Goal: Share content: Share content

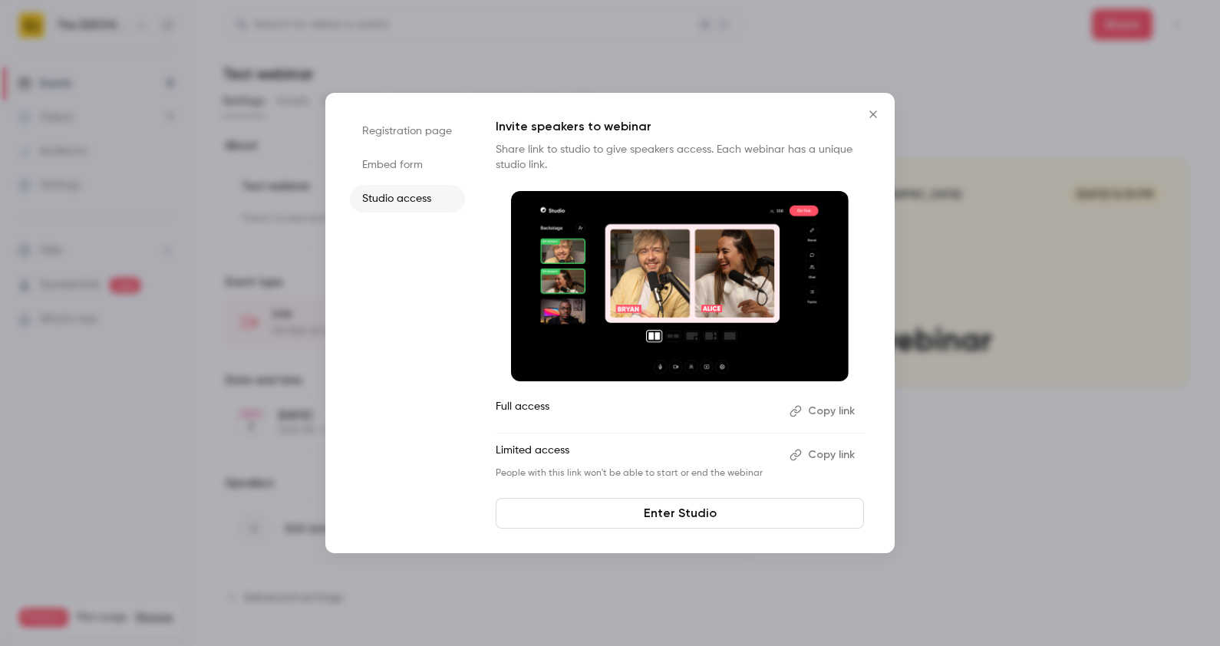
click at [872, 121] on button "Close" at bounding box center [873, 114] width 31 height 31
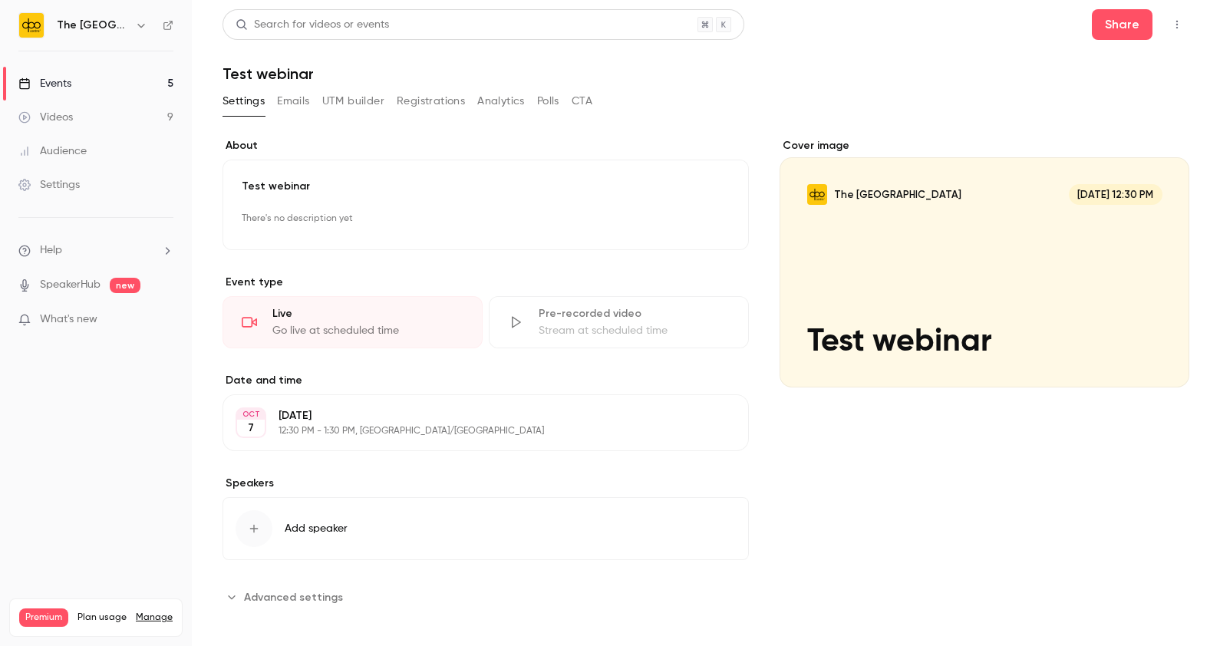
click at [71, 79] on div "Events" at bounding box center [44, 83] width 53 height 15
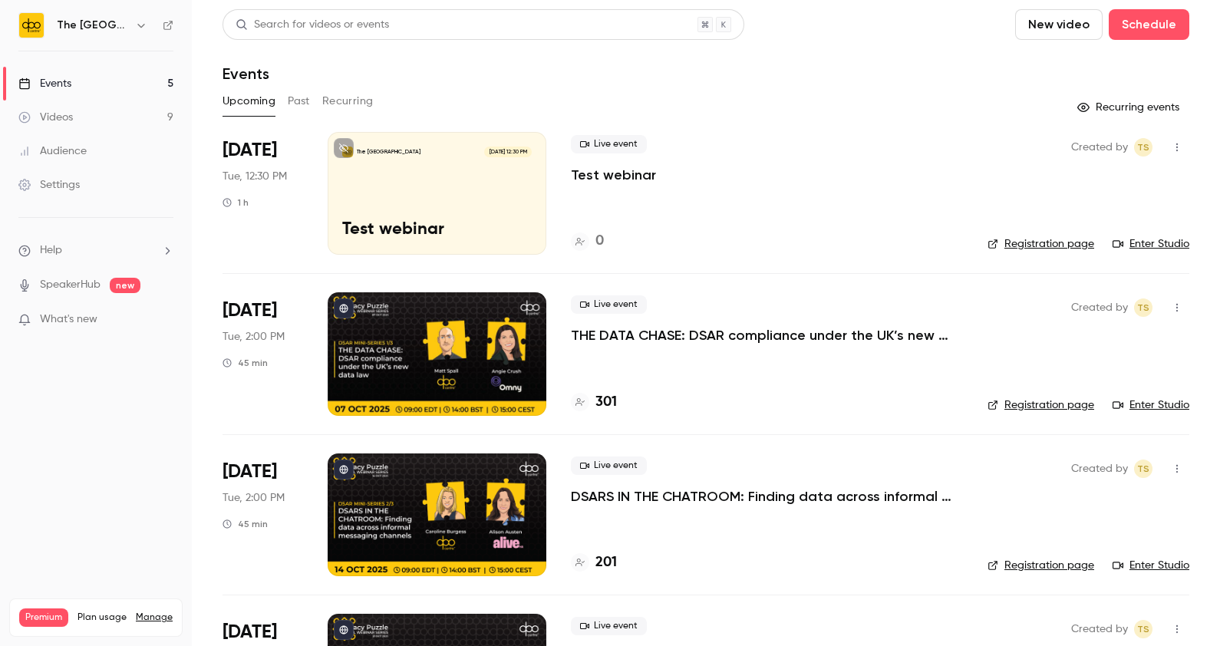
click at [670, 331] on p "THE DATA CHASE: DSAR compliance under the UK’s new data law" at bounding box center [767, 335] width 392 height 18
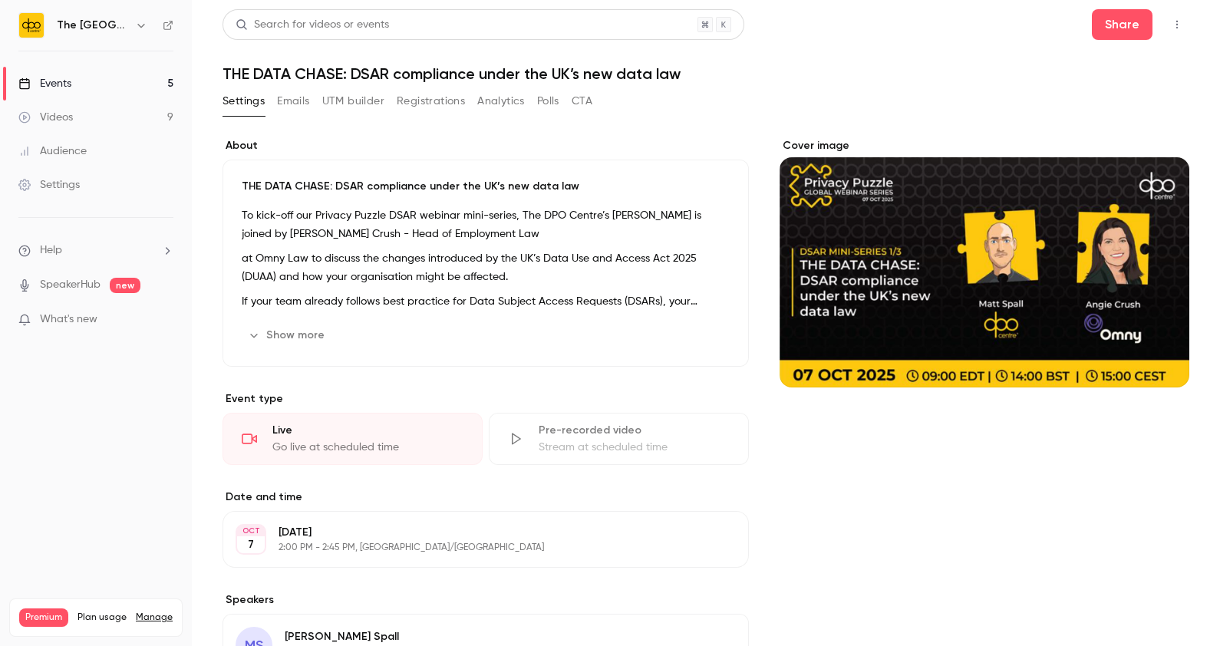
click at [440, 107] on button "Registrations" at bounding box center [431, 101] width 68 height 25
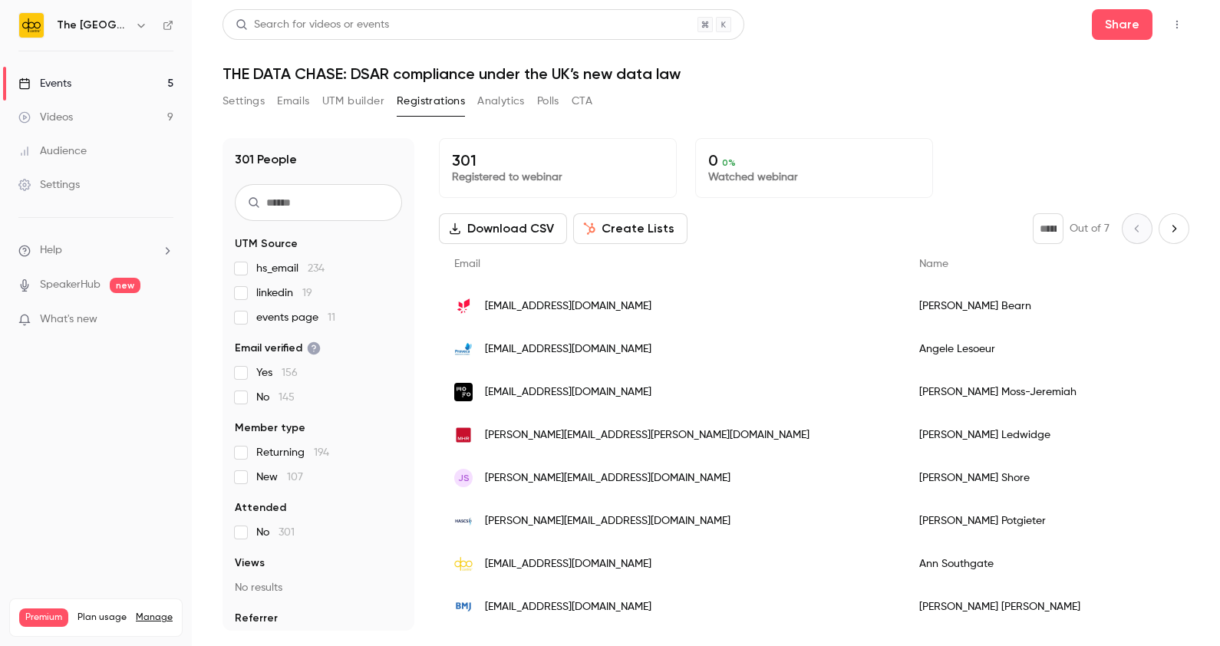
click at [142, 86] on link "Events 5" at bounding box center [96, 84] width 192 height 34
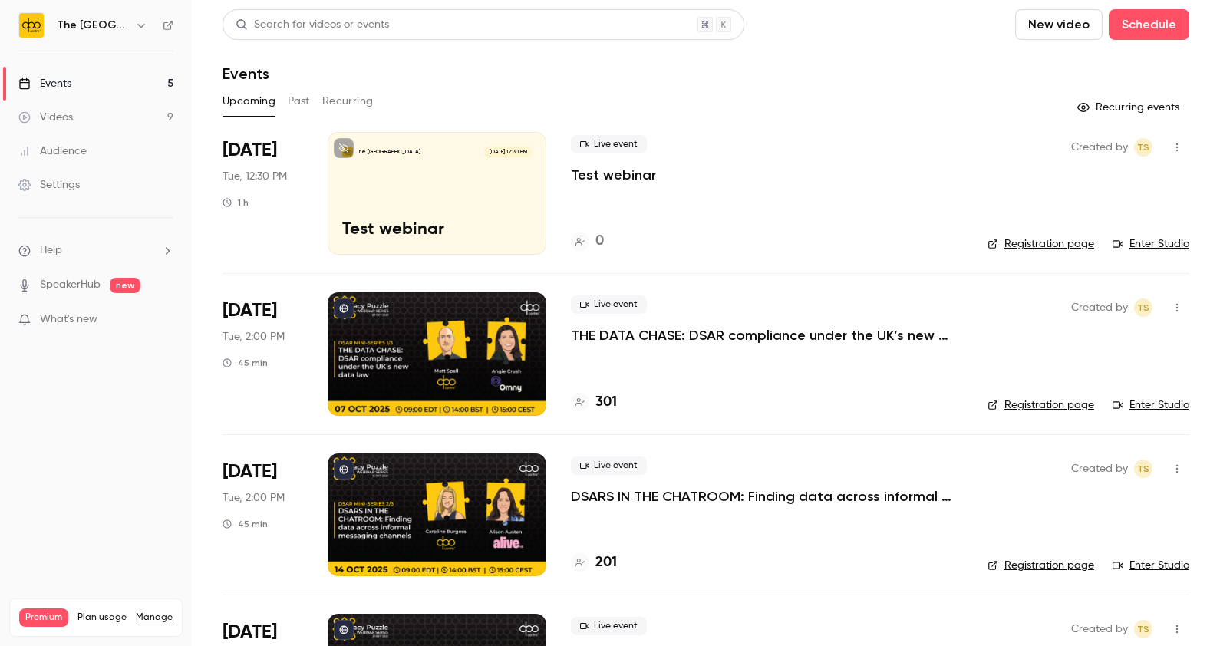
click at [298, 106] on button "Past" at bounding box center [299, 101] width 22 height 25
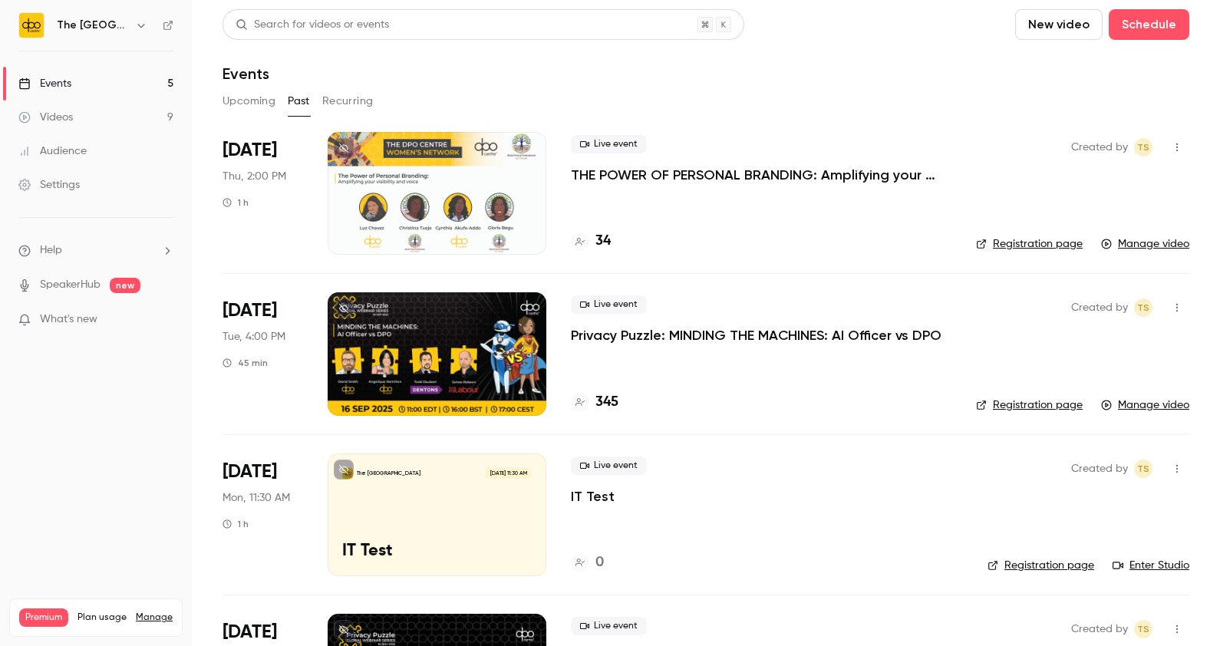
click at [639, 332] on p "Privacy Puzzle: MINDING THE MACHINES: AI Officer vs DPO" at bounding box center [756, 335] width 371 height 18
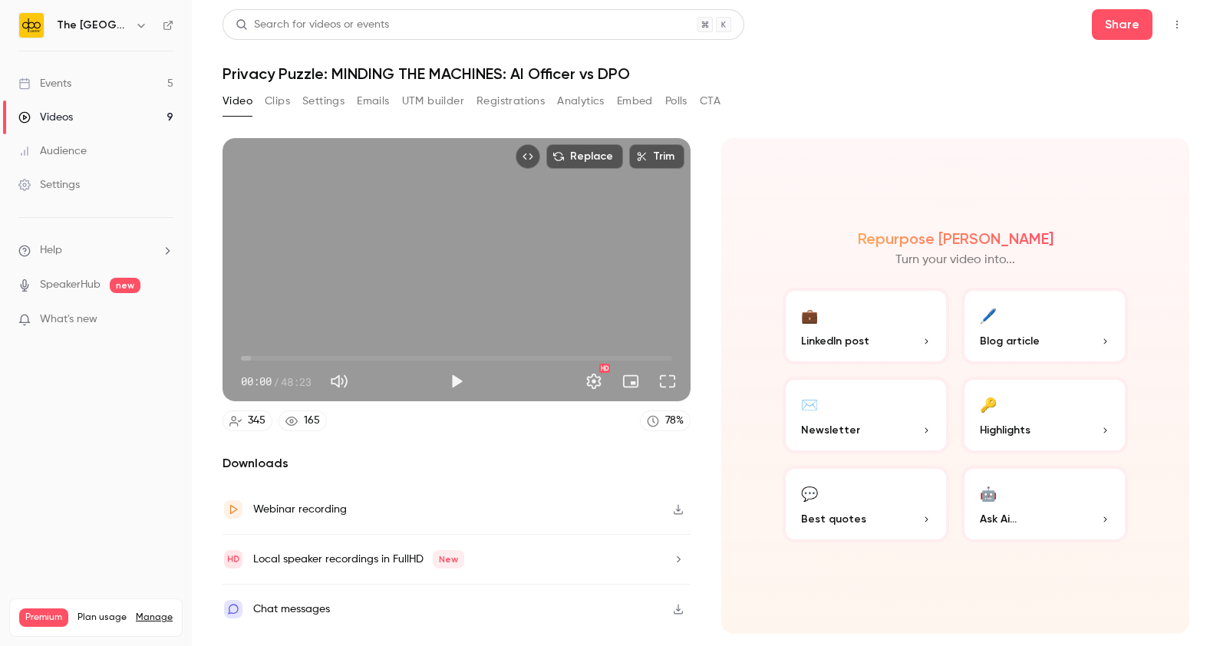
click at [328, 101] on button "Settings" at bounding box center [323, 101] width 42 height 25
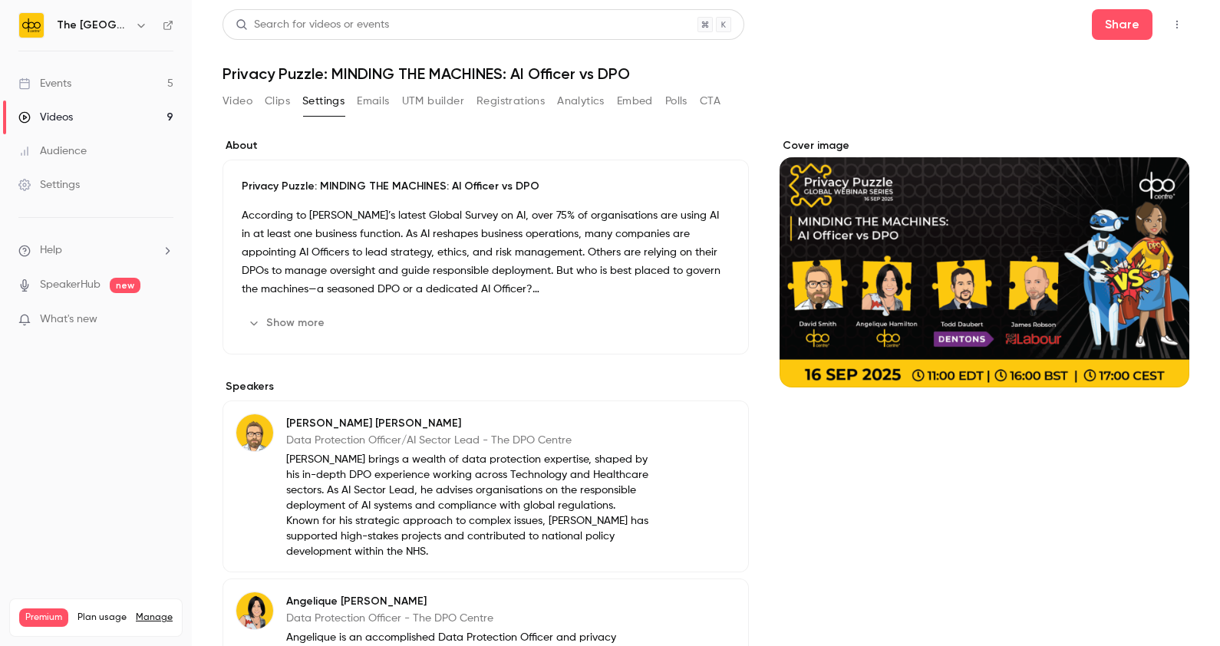
click at [364, 101] on button "Emails" at bounding box center [373, 101] width 32 height 25
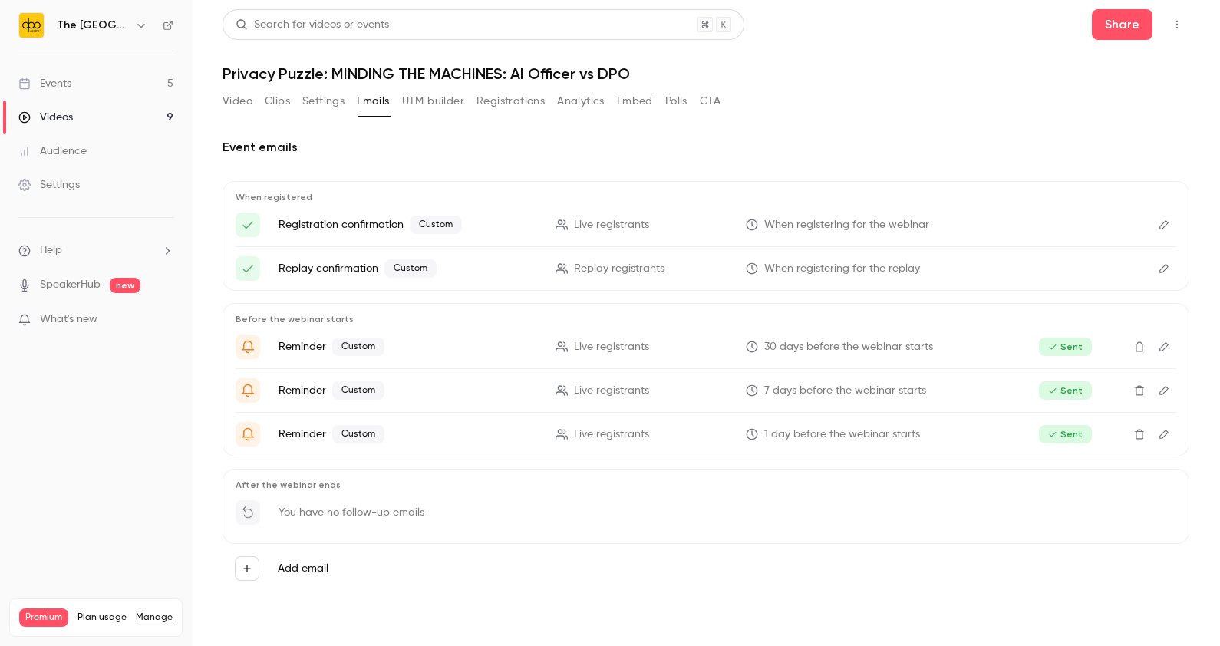
click at [431, 104] on button "UTM builder" at bounding box center [433, 101] width 62 height 25
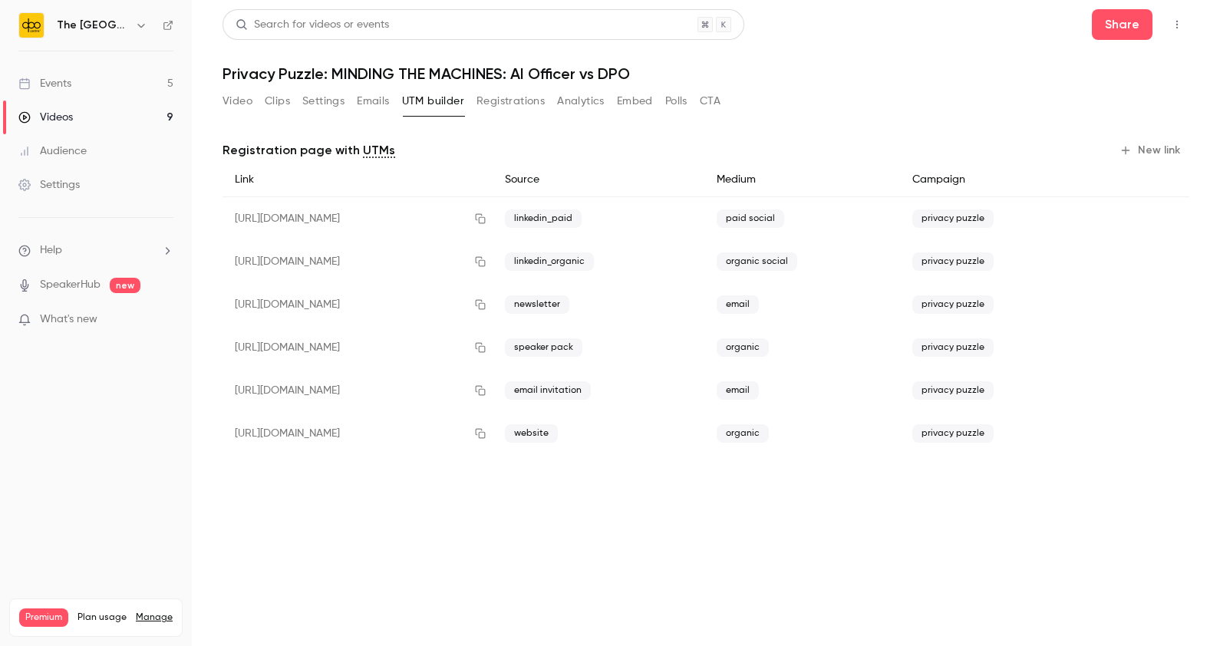
click at [503, 107] on button "Registrations" at bounding box center [511, 101] width 68 height 25
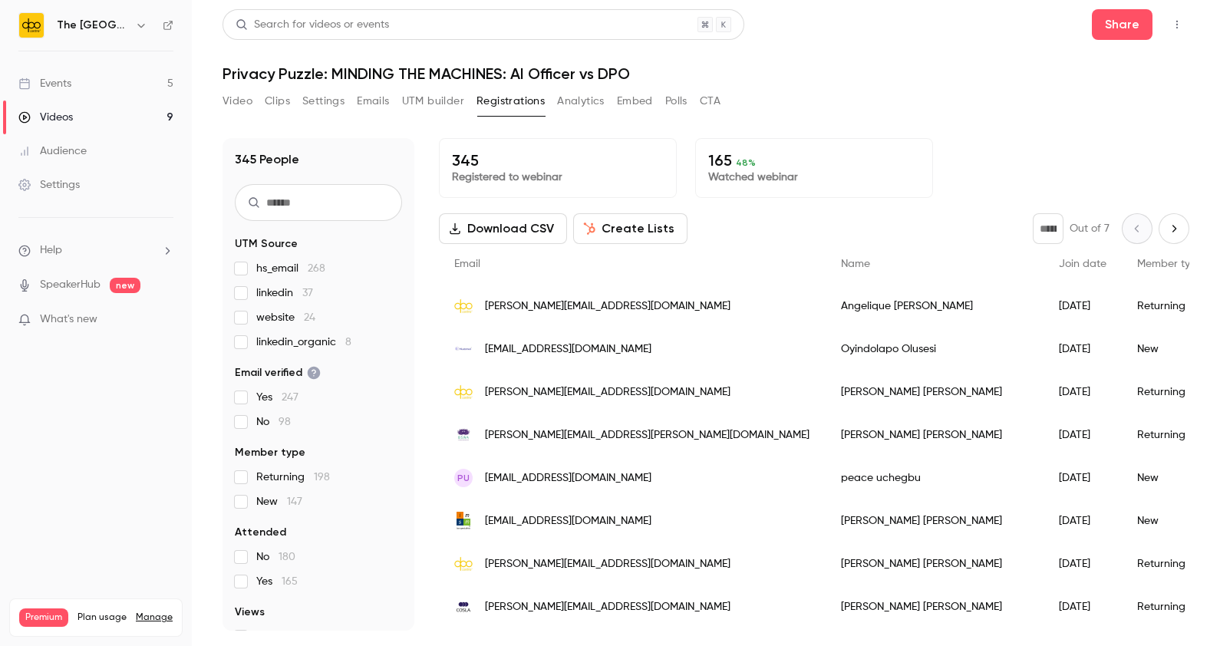
click at [566, 104] on button "Analytics" at bounding box center [581, 101] width 48 height 25
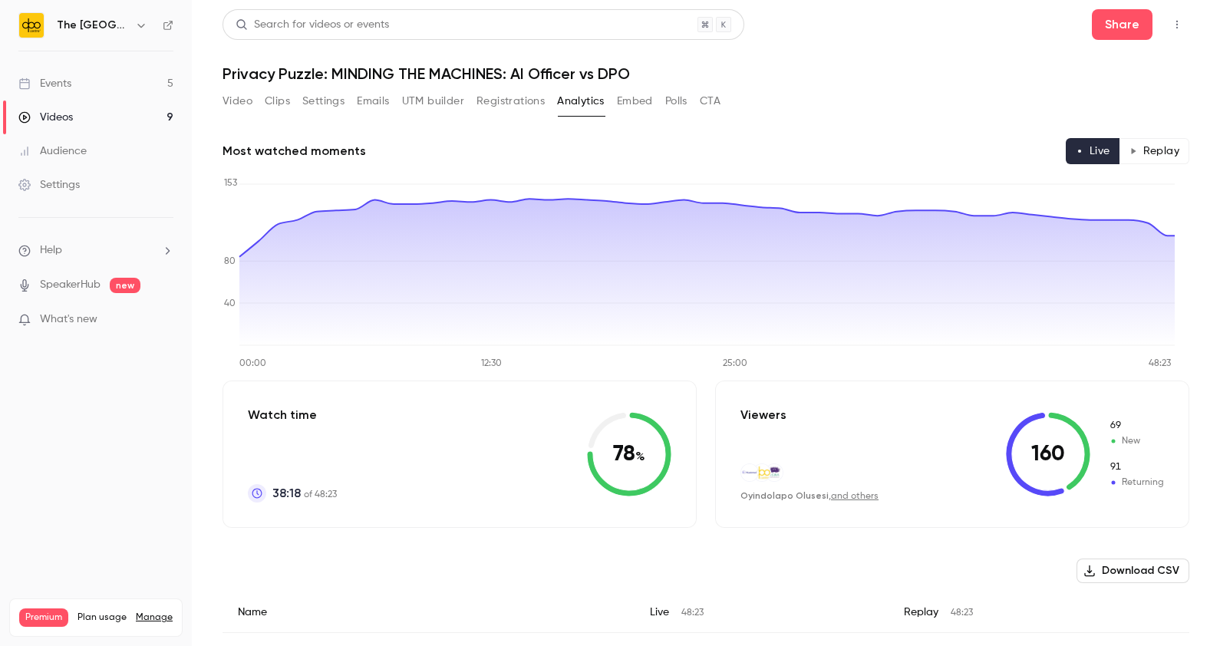
click at [511, 104] on button "Registrations" at bounding box center [511, 101] width 68 height 25
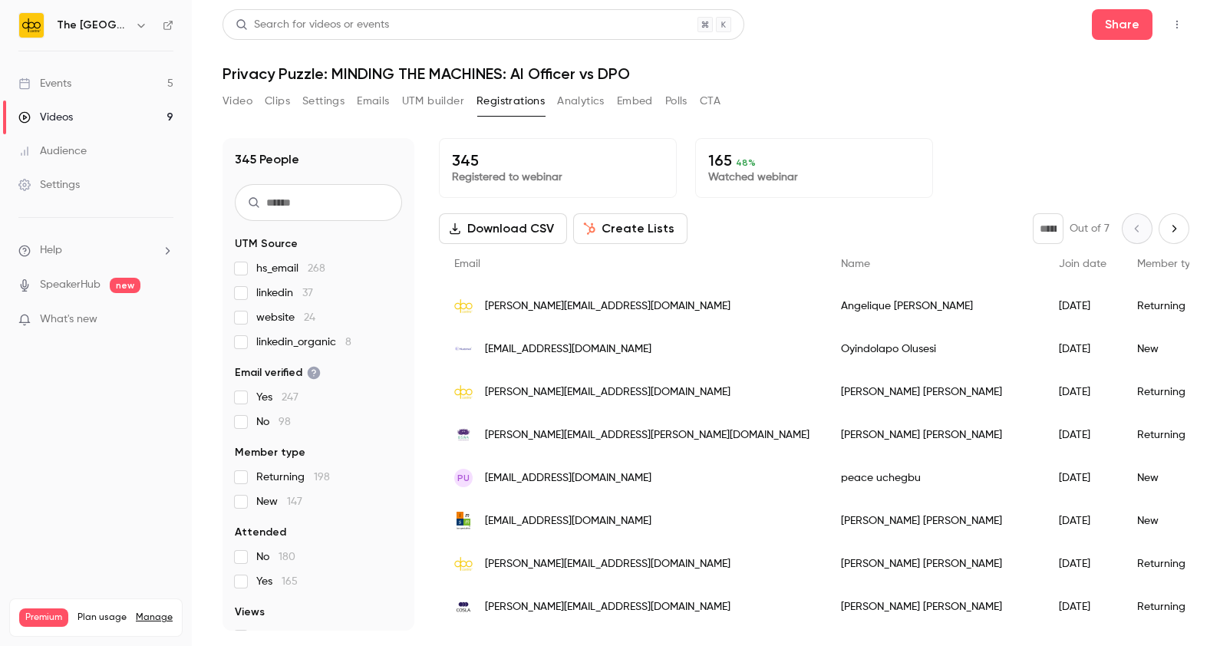
click at [423, 90] on button "UTM builder" at bounding box center [433, 101] width 62 height 25
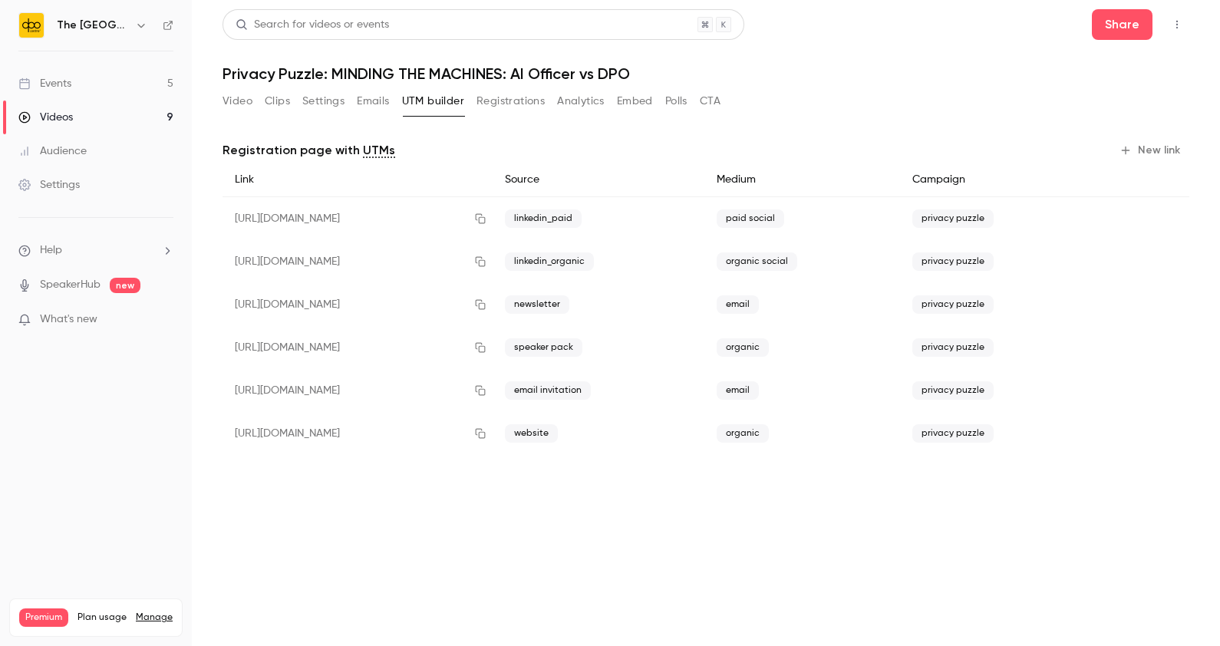
click at [365, 97] on button "Emails" at bounding box center [373, 101] width 32 height 25
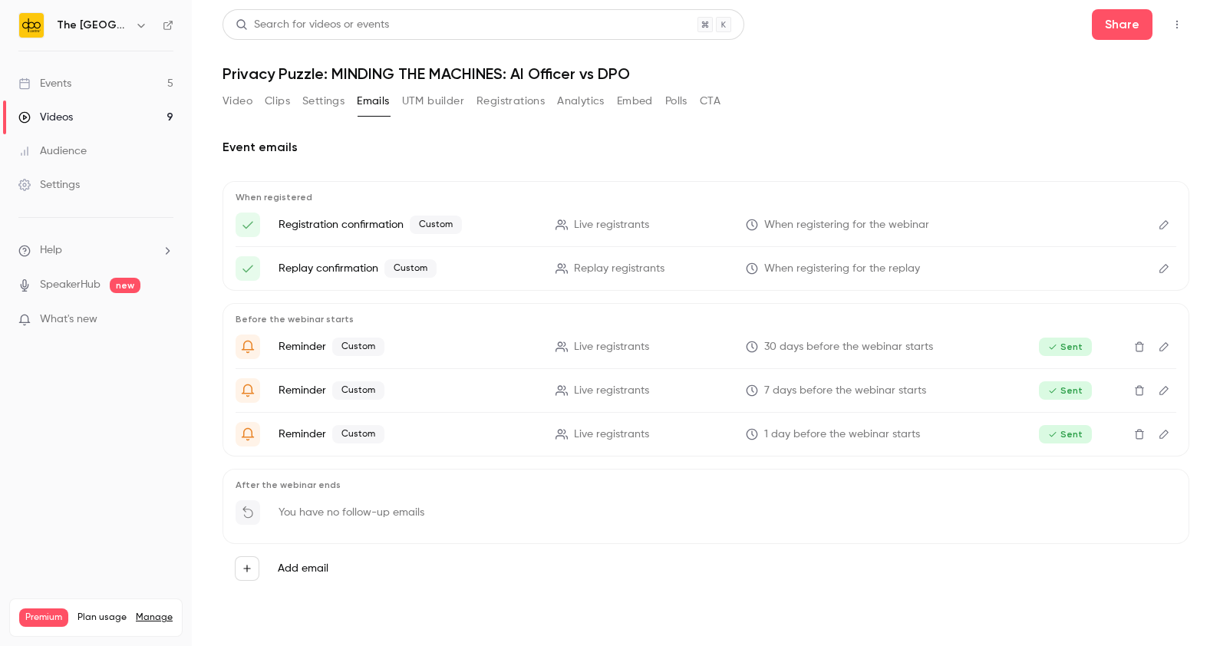
click at [249, 91] on button "Video" at bounding box center [238, 101] width 30 height 25
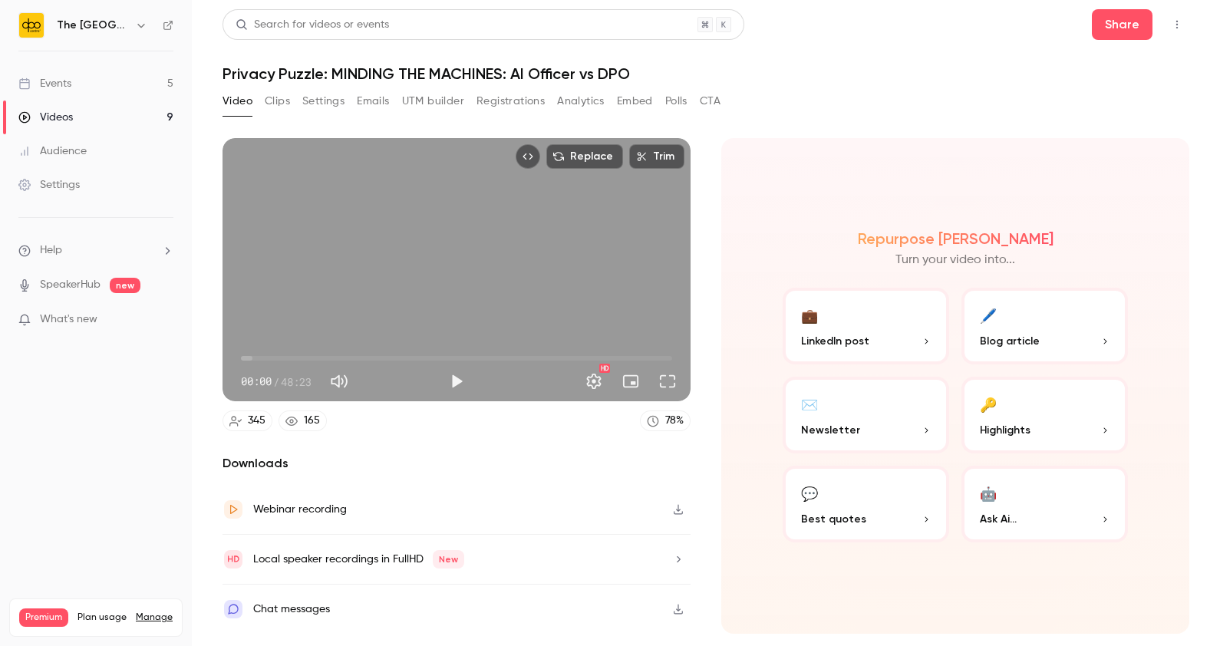
click at [283, 96] on button "Clips" at bounding box center [277, 101] width 25 height 25
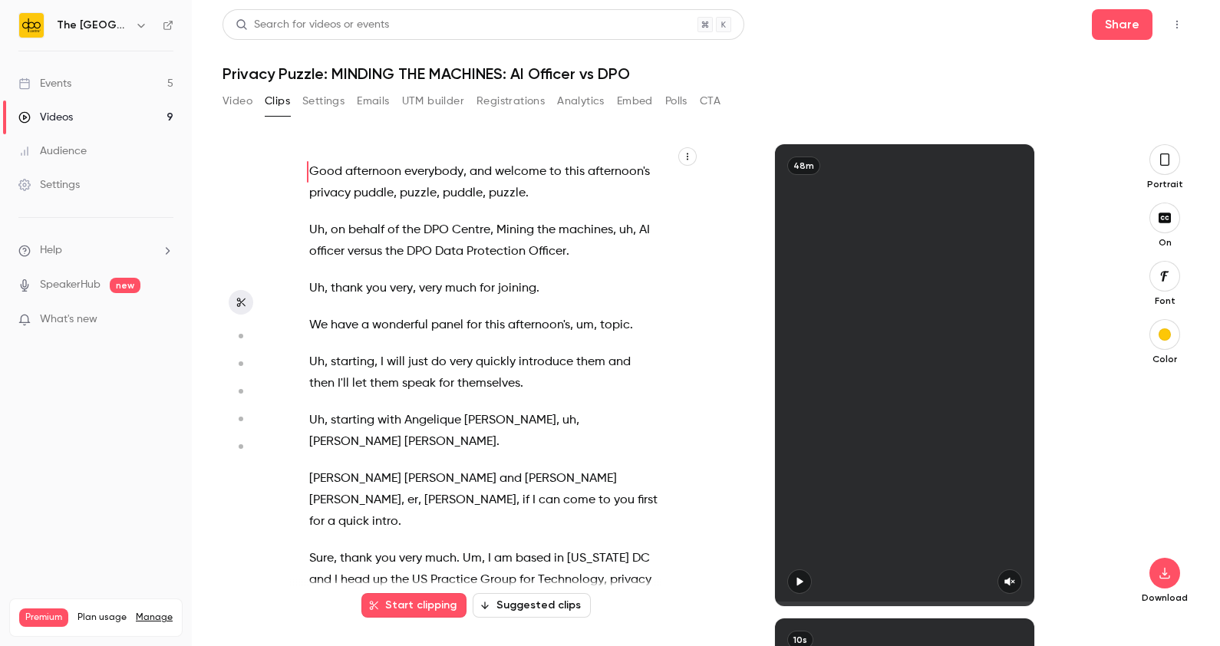
click at [338, 97] on button "Settings" at bounding box center [323, 101] width 42 height 25
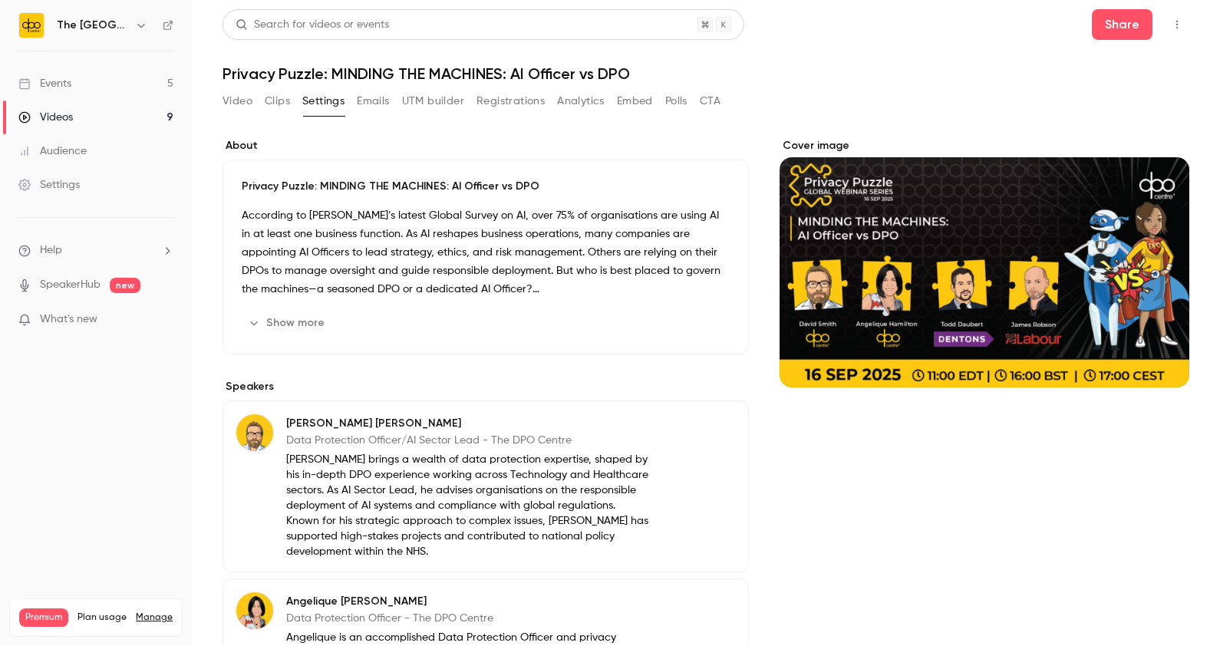
click at [389, 97] on button "Emails" at bounding box center [373, 101] width 32 height 25
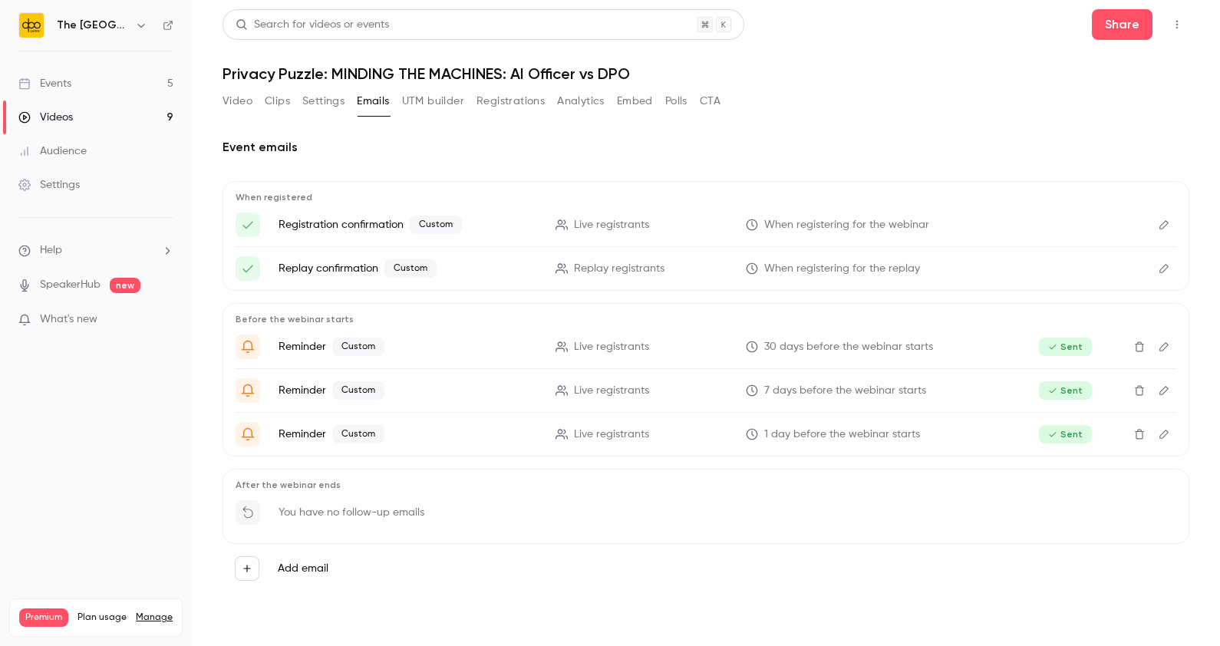
click at [440, 99] on button "UTM builder" at bounding box center [433, 101] width 62 height 25
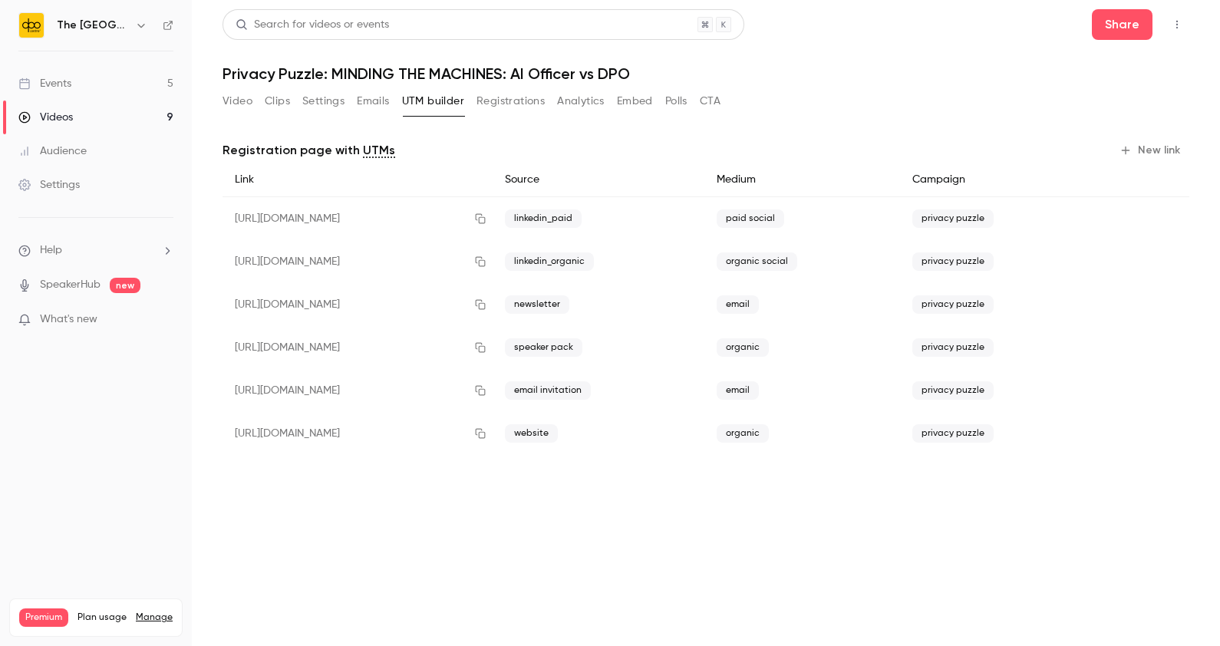
click at [508, 100] on button "Registrations" at bounding box center [511, 101] width 68 height 25
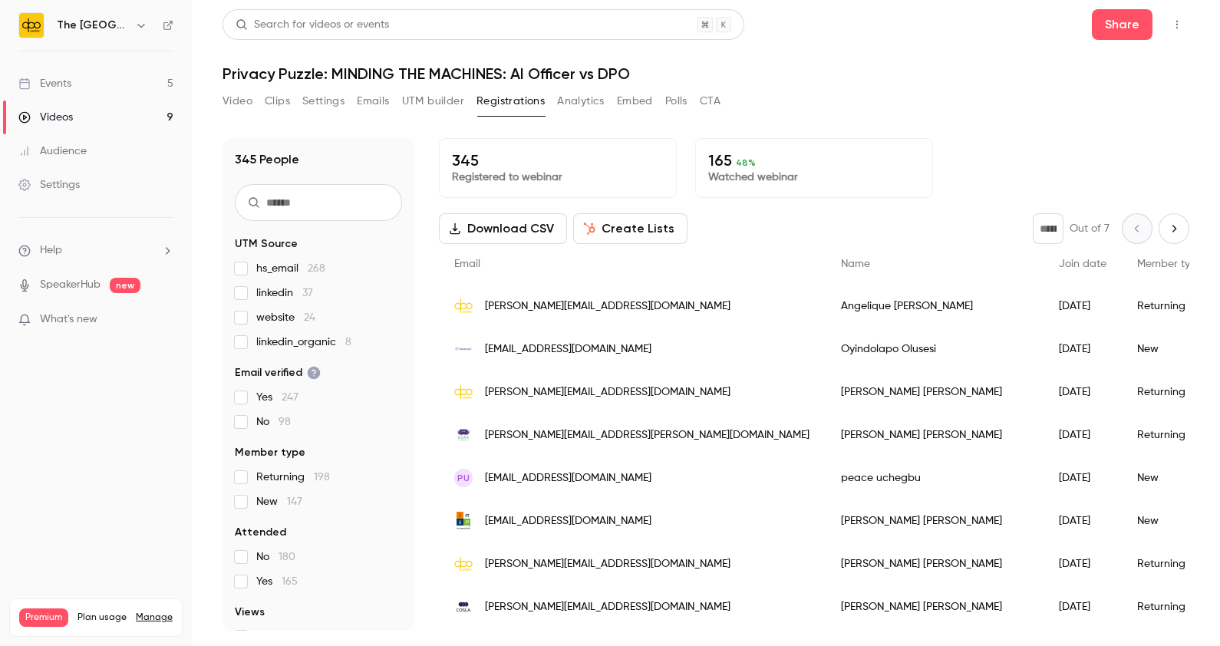
click at [570, 91] on button "Analytics" at bounding box center [581, 101] width 48 height 25
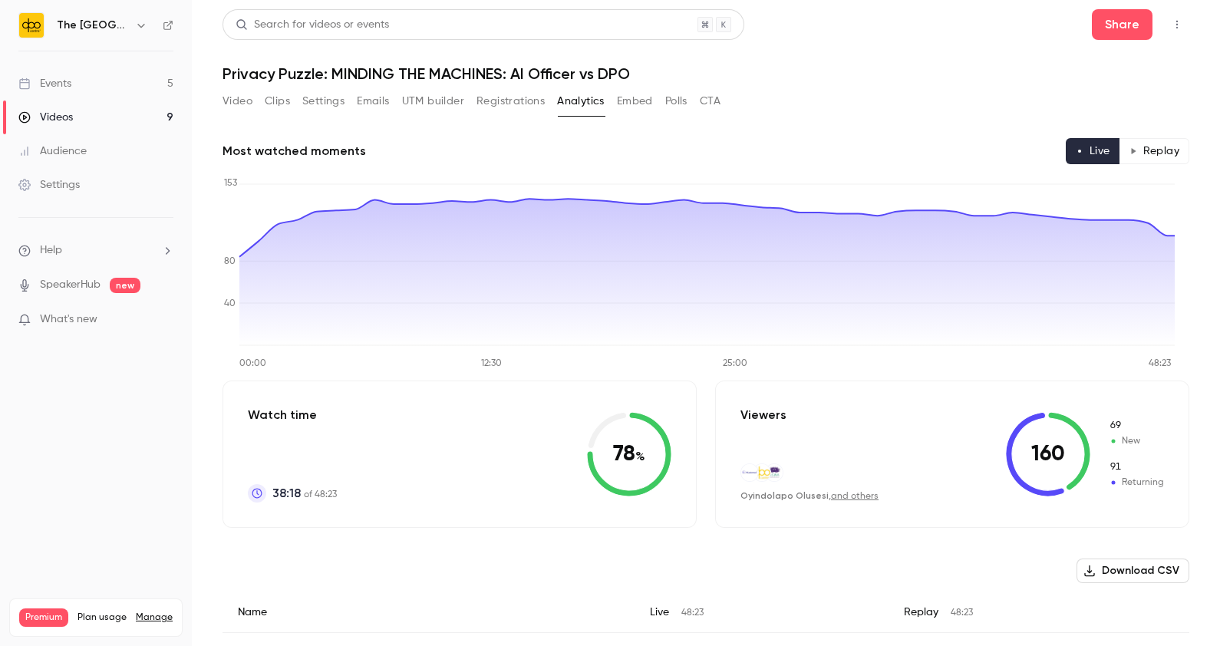
click at [616, 101] on div "Video Clips Settings Emails UTM builder Registrations Analytics Embed Polls CTA" at bounding box center [472, 101] width 498 height 25
click at [623, 101] on button "Embed" at bounding box center [635, 101] width 36 height 25
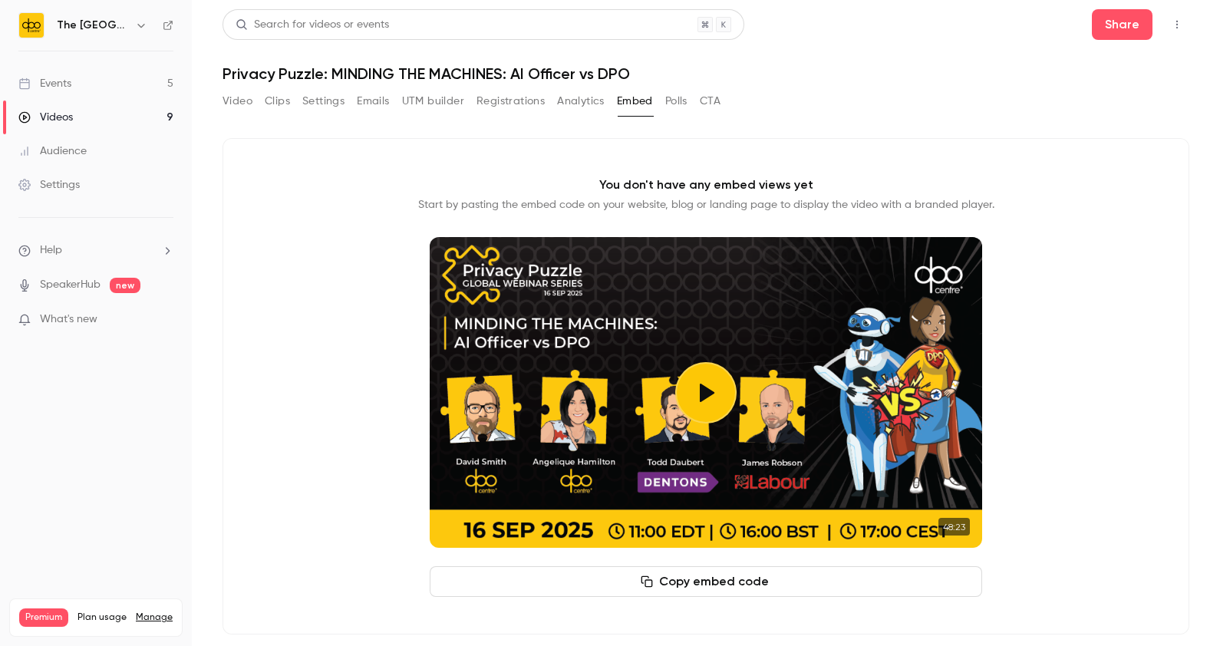
click at [673, 99] on button "Polls" at bounding box center [676, 101] width 22 height 25
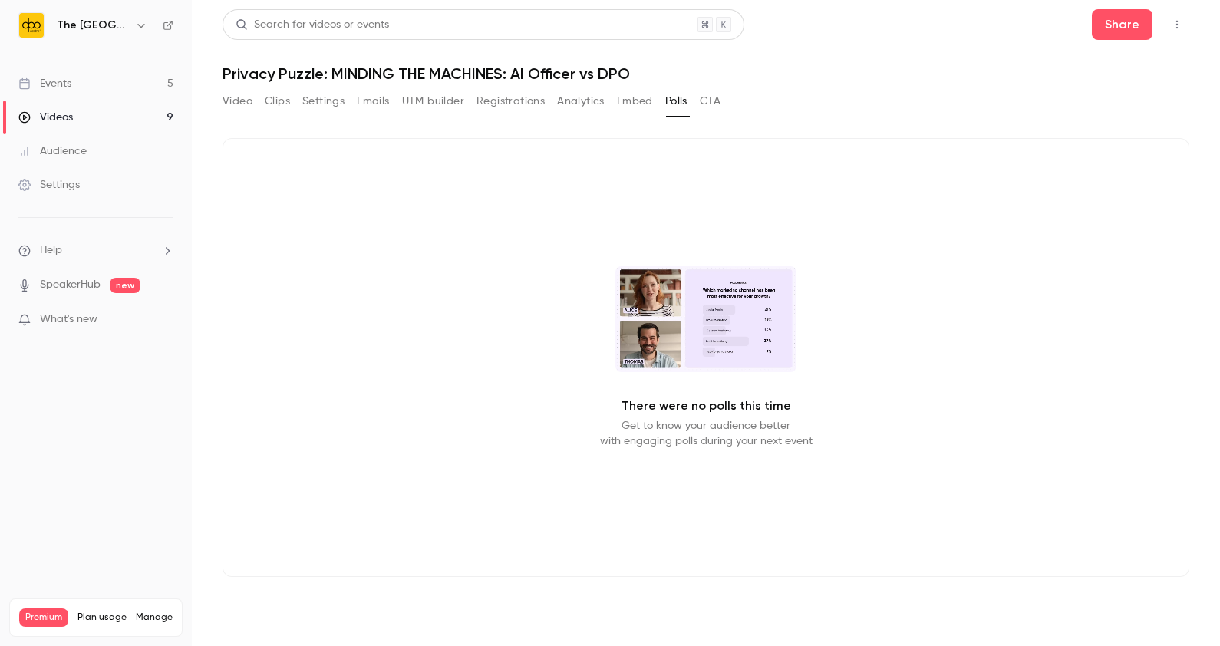
click at [709, 96] on button "CTA" at bounding box center [710, 101] width 21 height 25
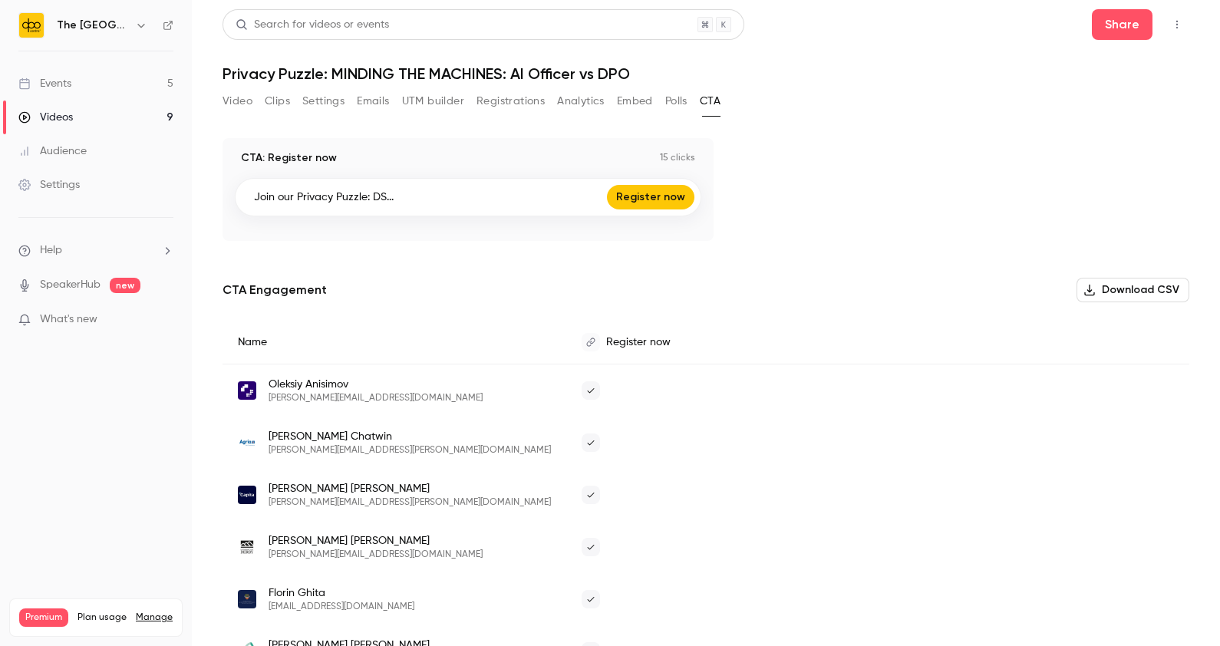
click at [250, 102] on button "Video" at bounding box center [238, 101] width 30 height 25
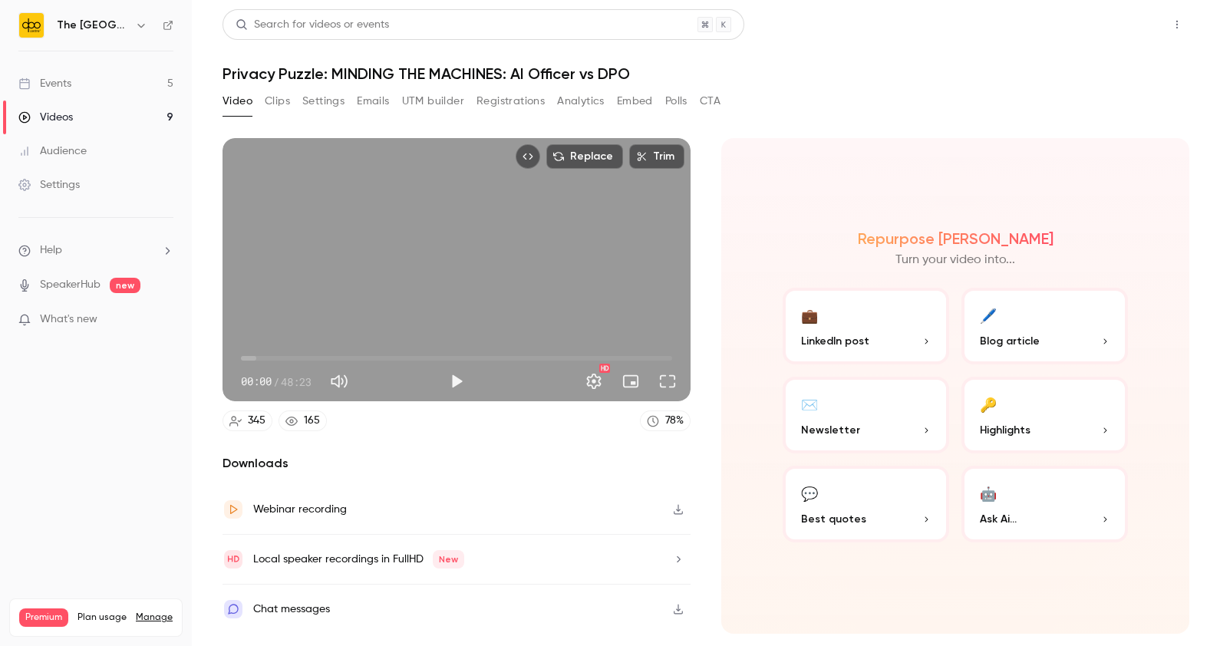
click at [1122, 26] on button "Share" at bounding box center [1122, 24] width 61 height 31
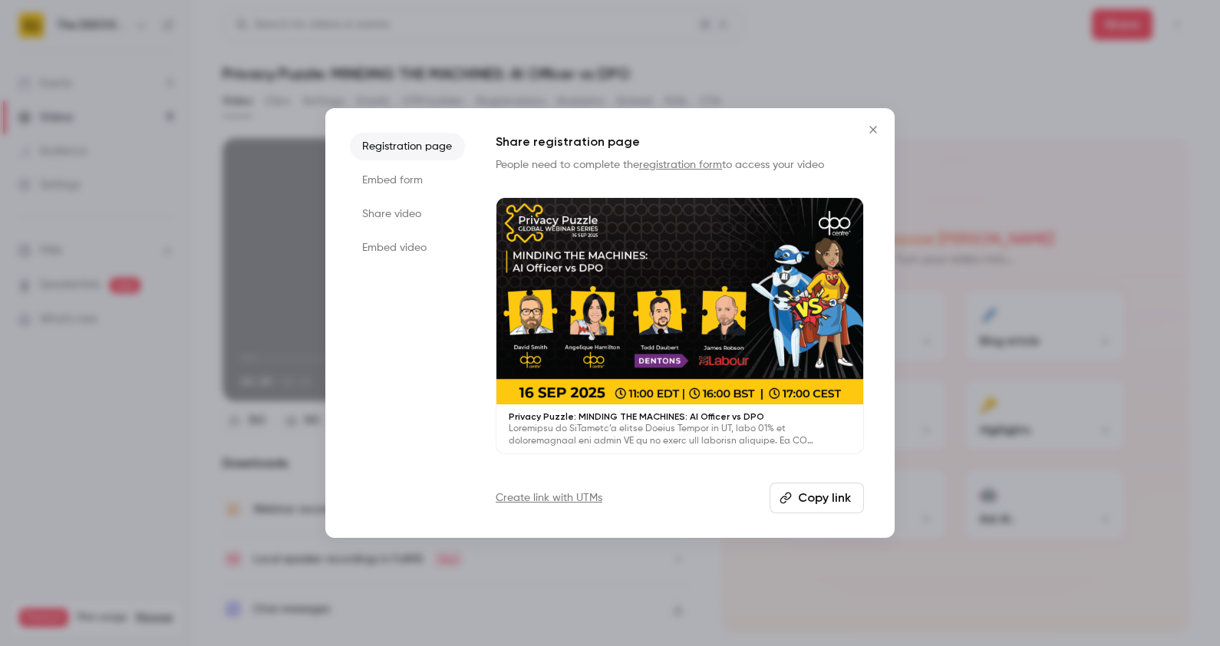
click at [392, 210] on li "Share video" at bounding box center [407, 214] width 115 height 28
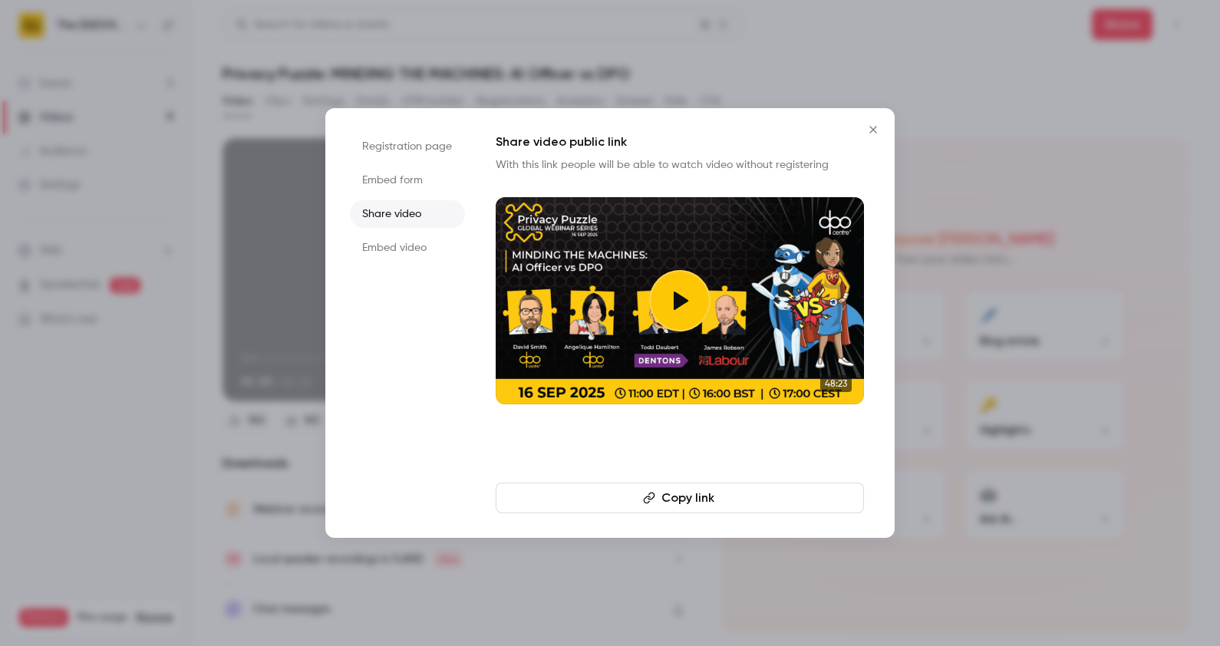
click at [387, 192] on li "Embed form" at bounding box center [407, 181] width 115 height 28
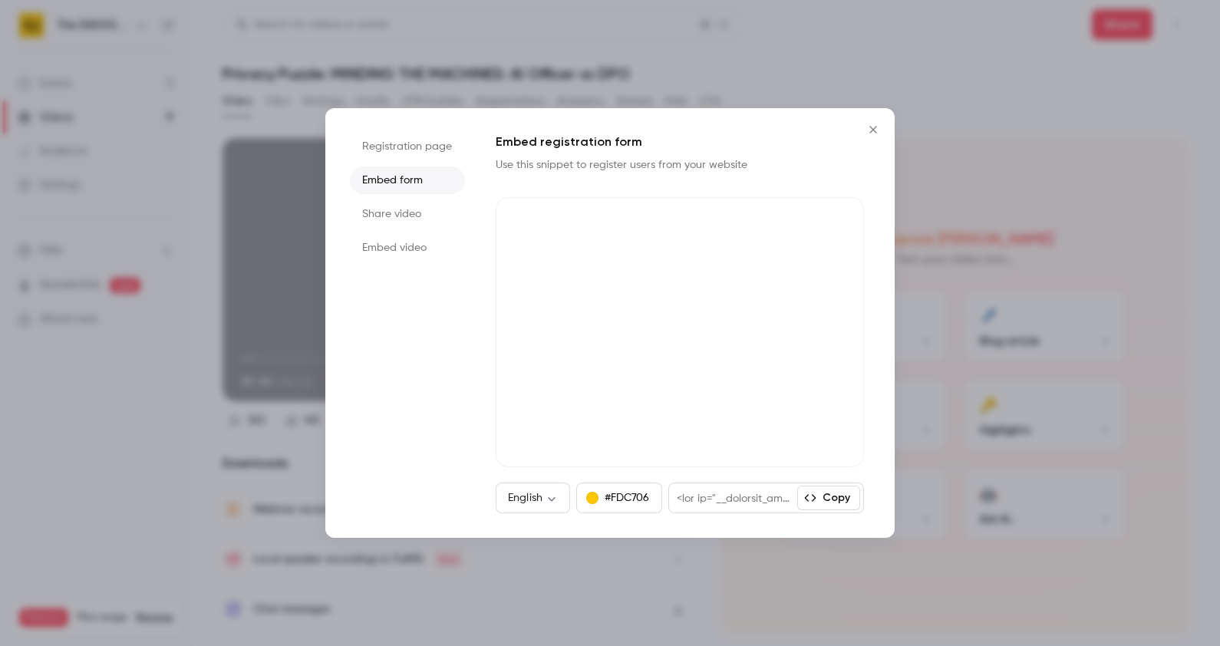
click at [390, 140] on li "Registration page" at bounding box center [407, 147] width 115 height 28
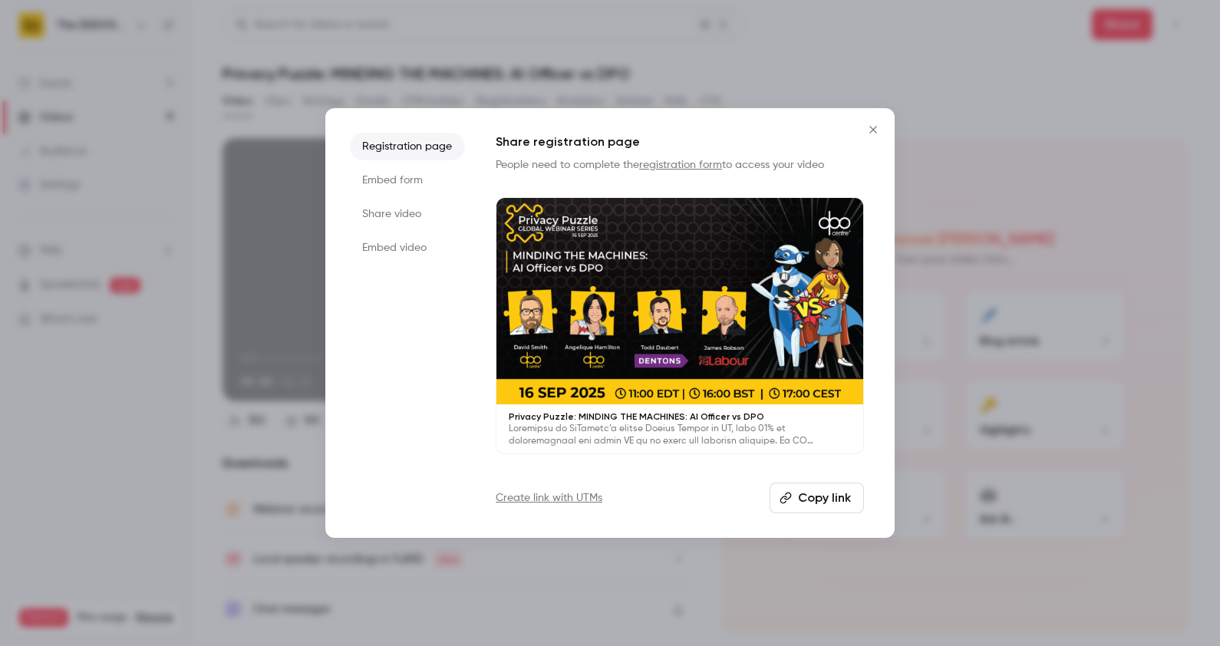
click at [610, 405] on div "Privacy Puzzle: MINDING THE MACHINES: AI Officer vs DPO" at bounding box center [679, 428] width 367 height 49
click at [869, 139] on button "Close" at bounding box center [873, 129] width 31 height 31
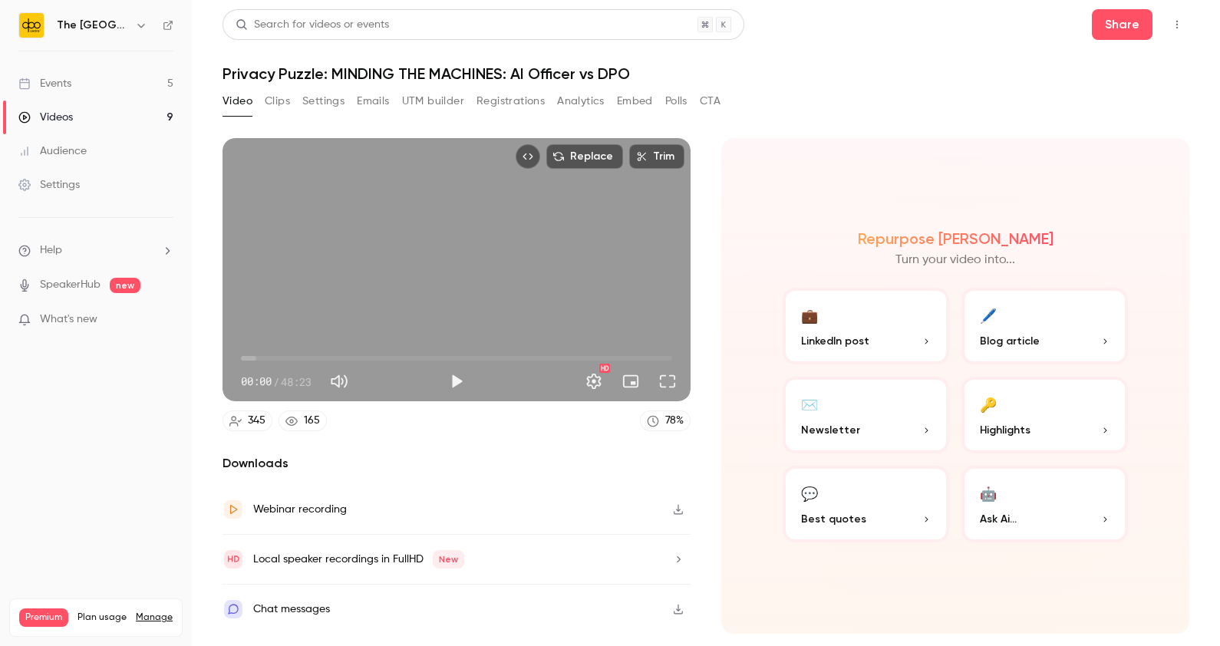
click at [137, 67] on link "Events 5" at bounding box center [96, 84] width 192 height 34
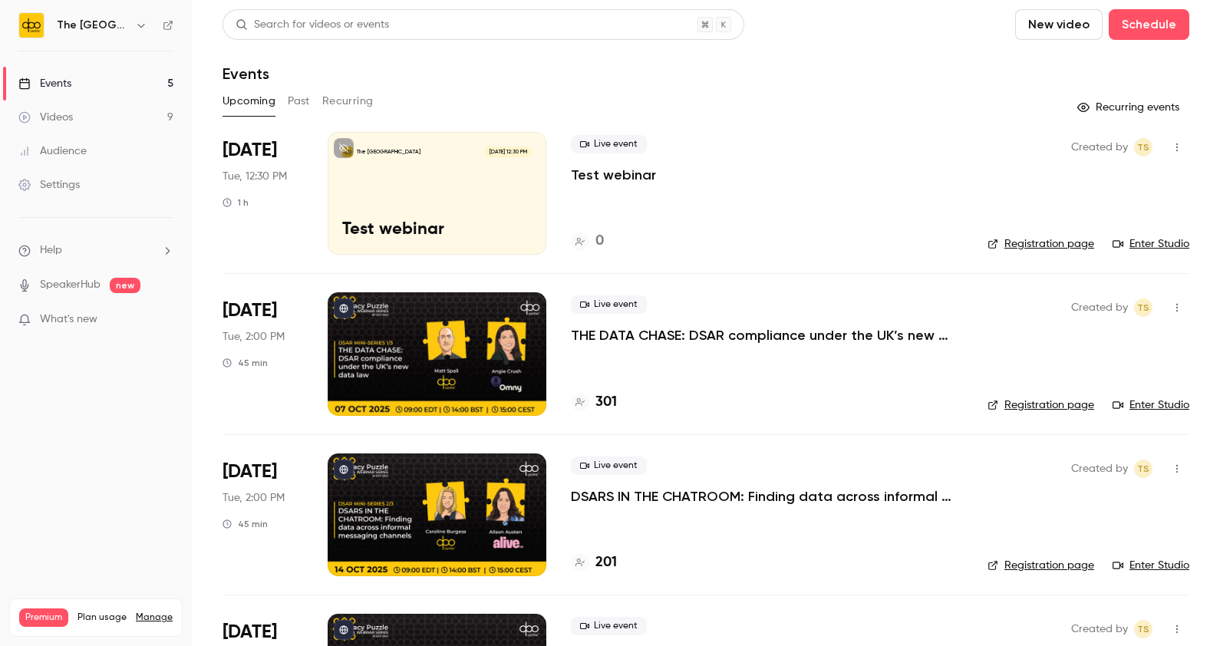
click at [418, 223] on p "Test webinar" at bounding box center [437, 230] width 190 height 20
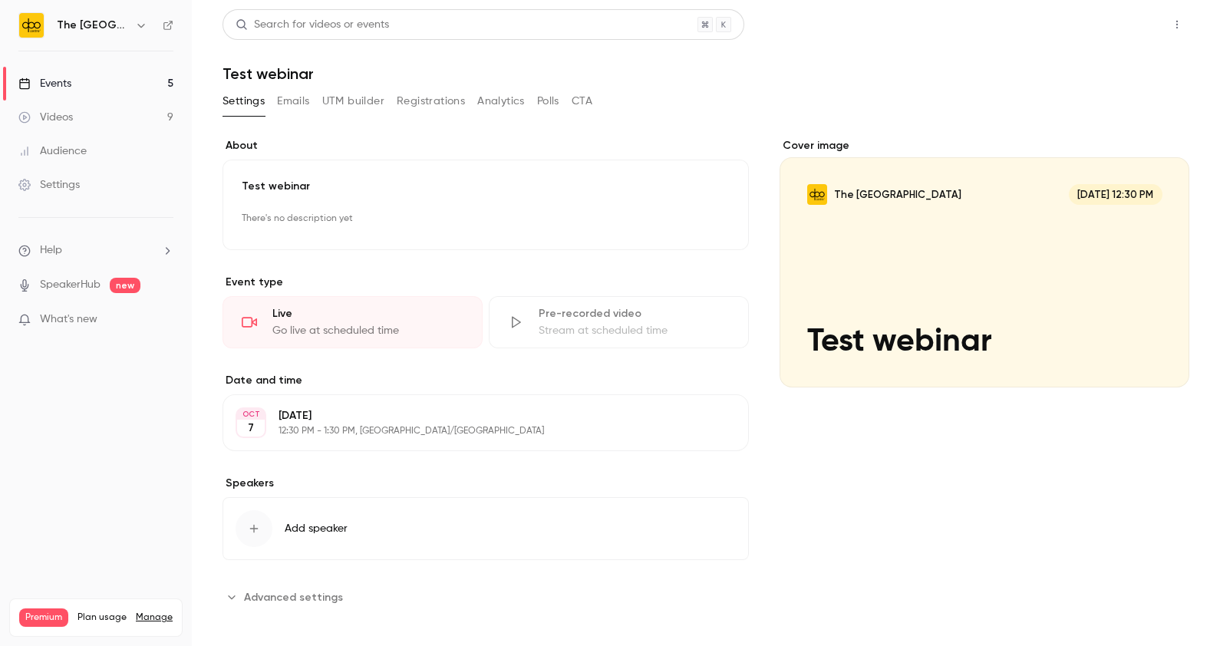
click at [1123, 14] on button "Share" at bounding box center [1122, 24] width 61 height 31
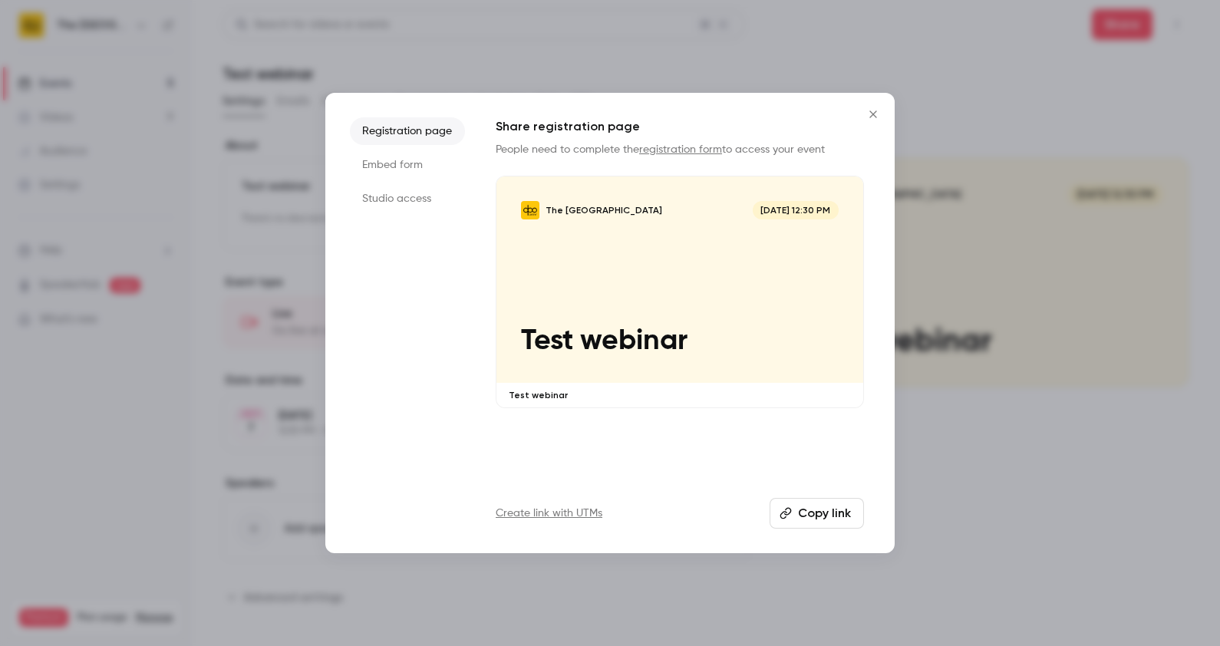
click at [388, 180] on ul "Registration page Embed form Studio access" at bounding box center [407, 322] width 115 height 411
click at [395, 192] on li "Studio access" at bounding box center [407, 199] width 115 height 28
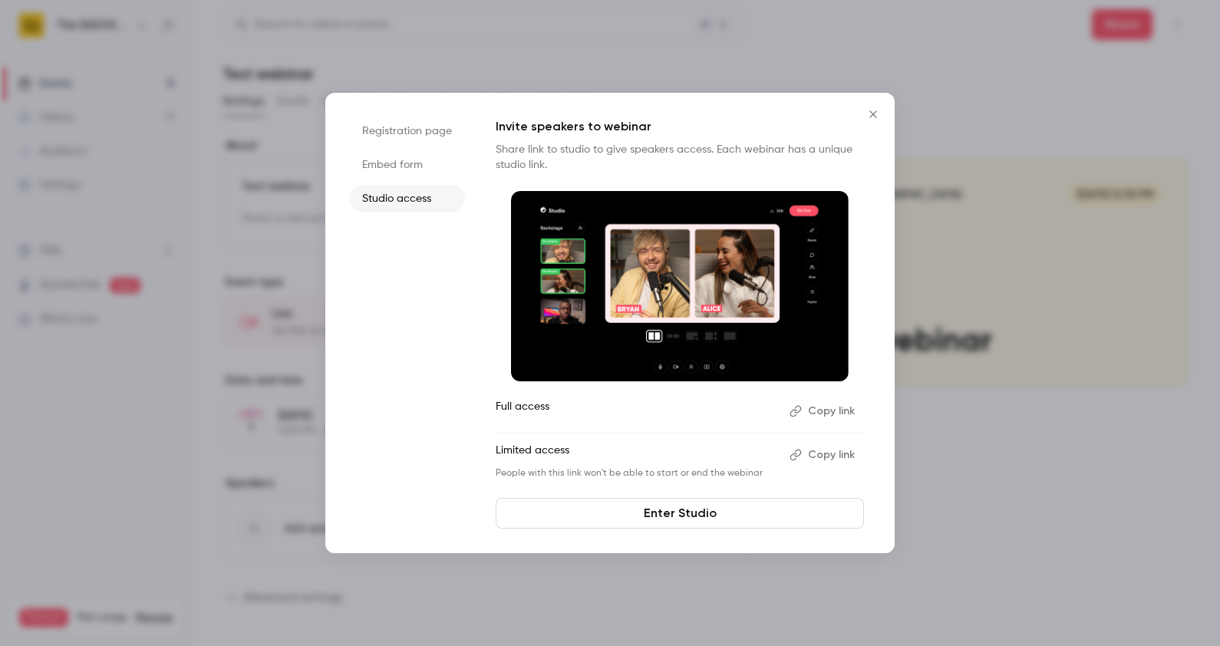
click at [675, 513] on link "Enter Studio" at bounding box center [680, 513] width 368 height 31
